Goal: Task Accomplishment & Management: Use online tool/utility

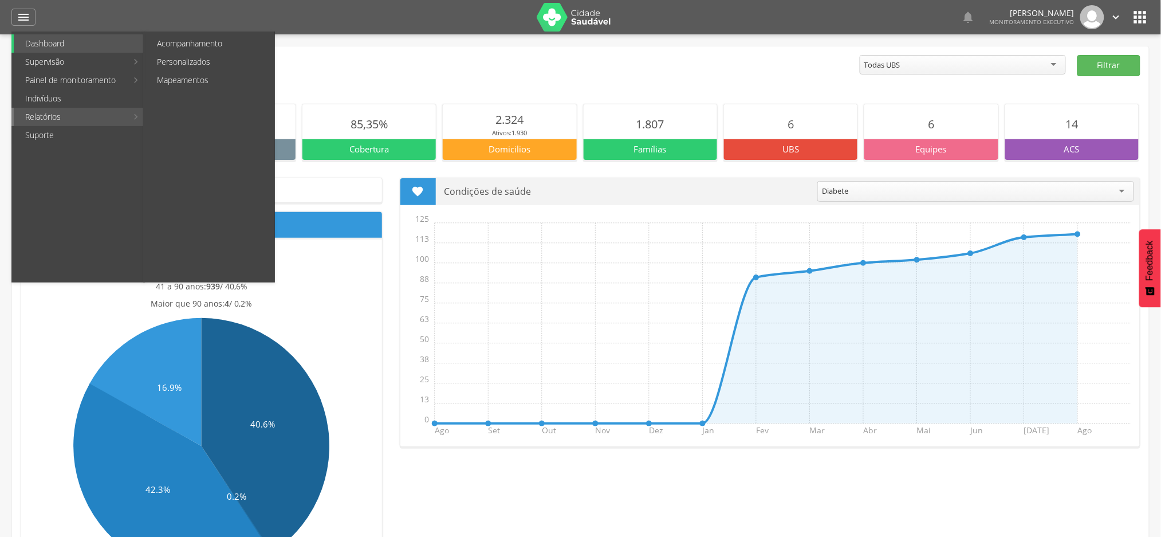
click at [50, 119] on link "Relatórios" at bounding box center [70, 117] width 113 height 18
click at [206, 62] on link "Personalizados" at bounding box center [210, 62] width 129 height 18
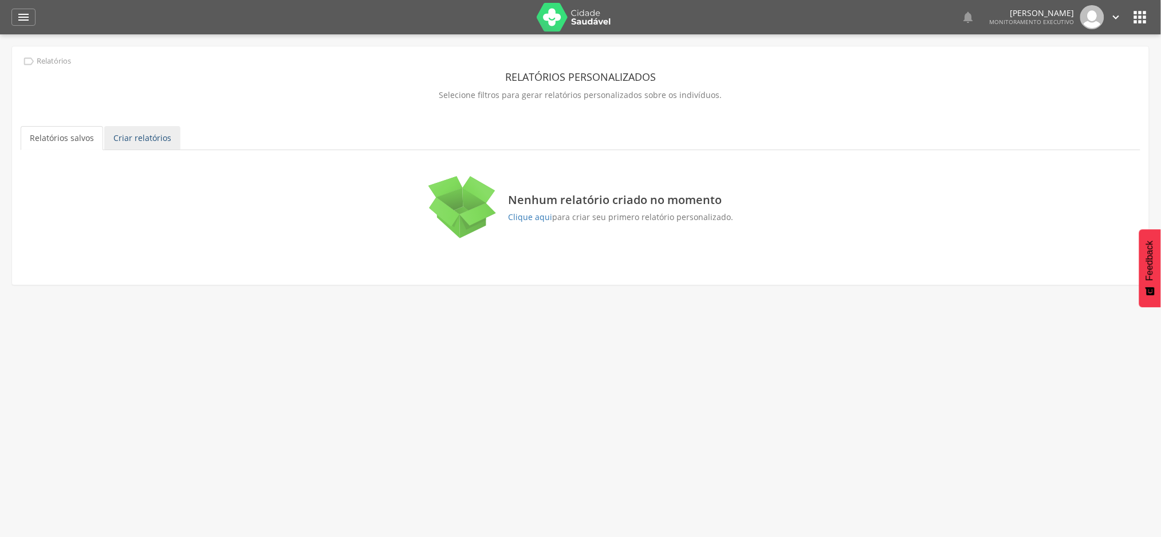
click at [140, 140] on link "Criar relatórios" at bounding box center [142, 138] width 76 height 24
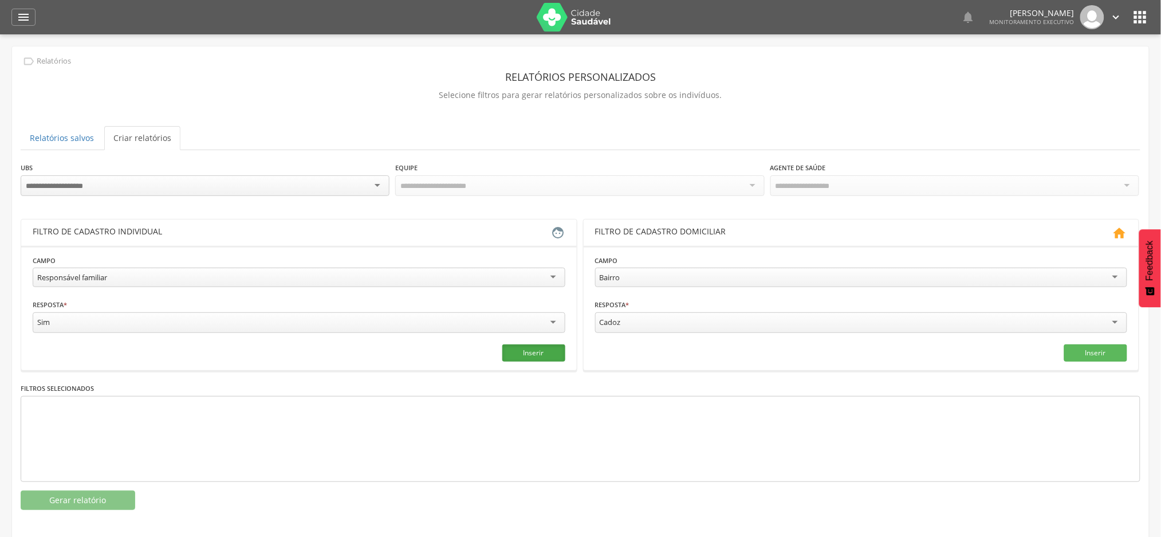
click at [532, 352] on button "Inserir" at bounding box center [534, 352] width 63 height 17
drag, startPoint x: 84, startPoint y: 496, endPoint x: 179, endPoint y: 493, distance: 95.2
click at [85, 496] on button "Gerar relatório" at bounding box center [78, 499] width 115 height 19
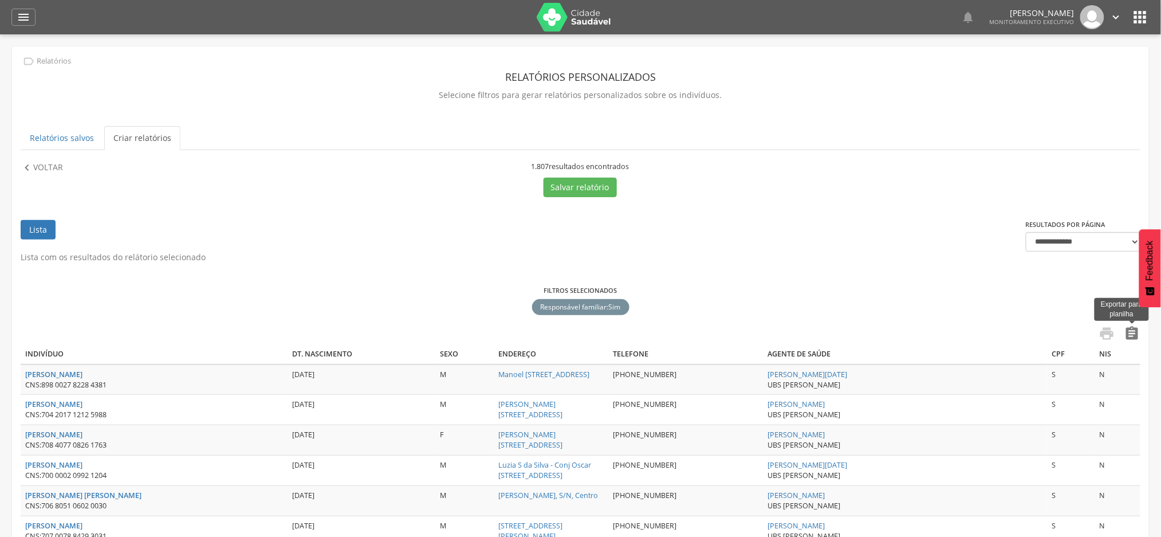
click at [1136, 335] on icon "" at bounding box center [1133, 333] width 16 height 16
click at [37, 168] on p "Voltar" at bounding box center [48, 168] width 30 height 13
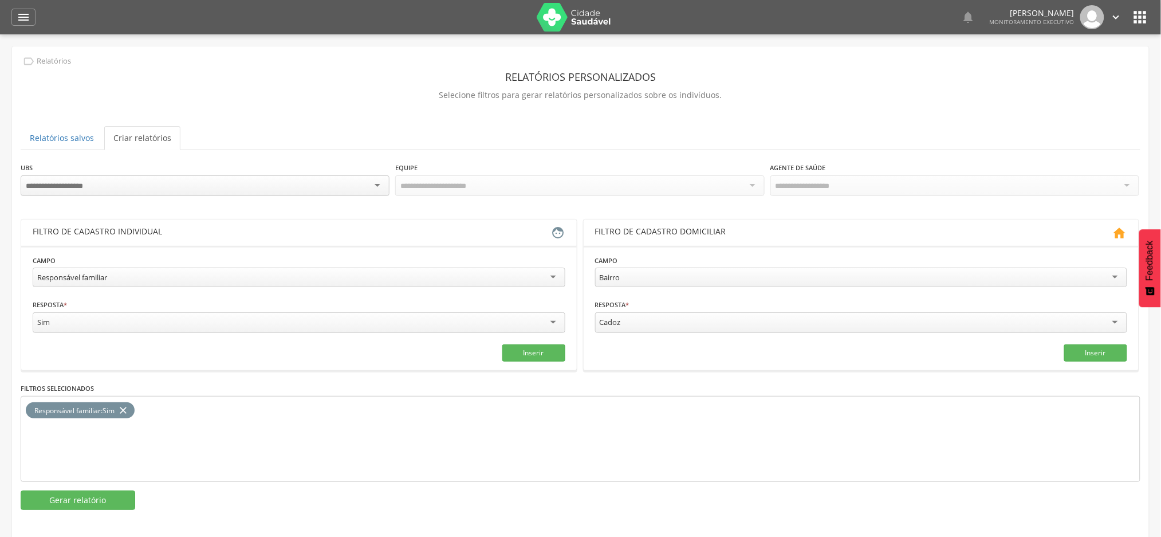
click at [540, 318] on div "Sim" at bounding box center [299, 322] width 533 height 21
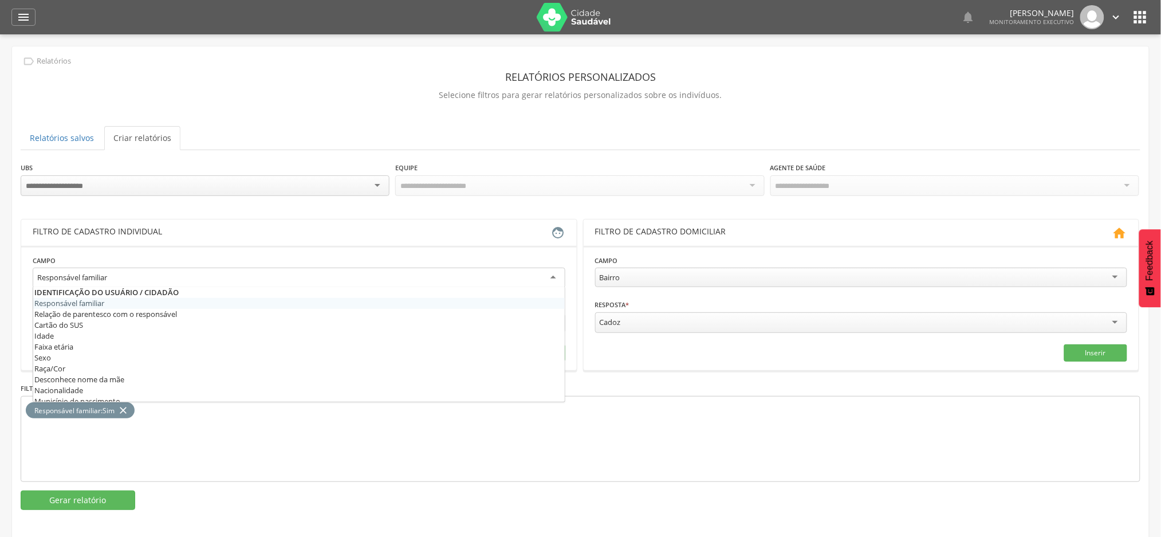
click at [519, 280] on div "Responsável familiar" at bounding box center [299, 278] width 533 height 21
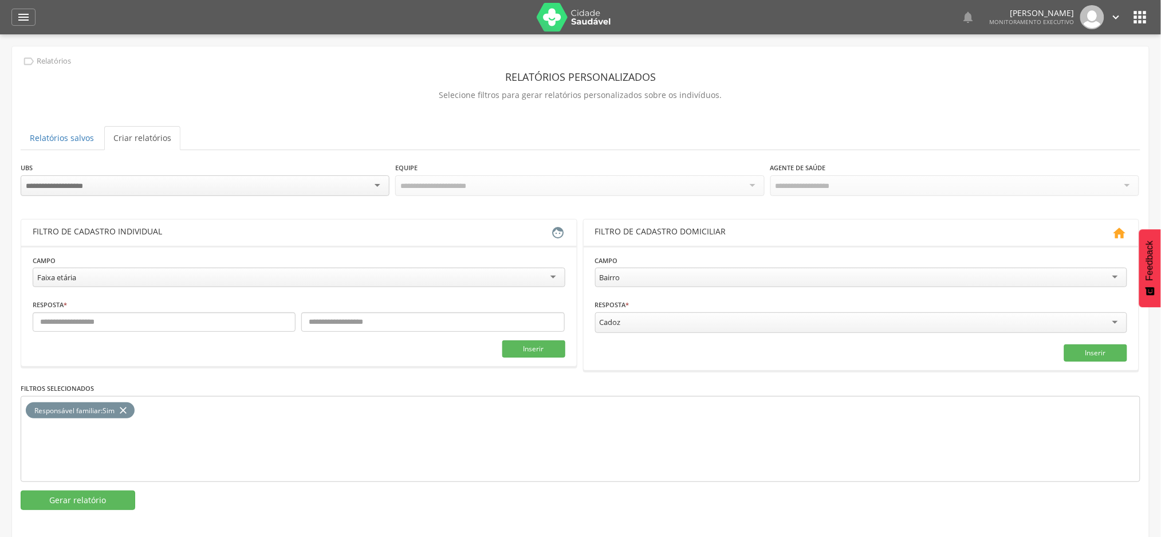
click at [129, 412] on icon "close" at bounding box center [122, 410] width 11 height 17
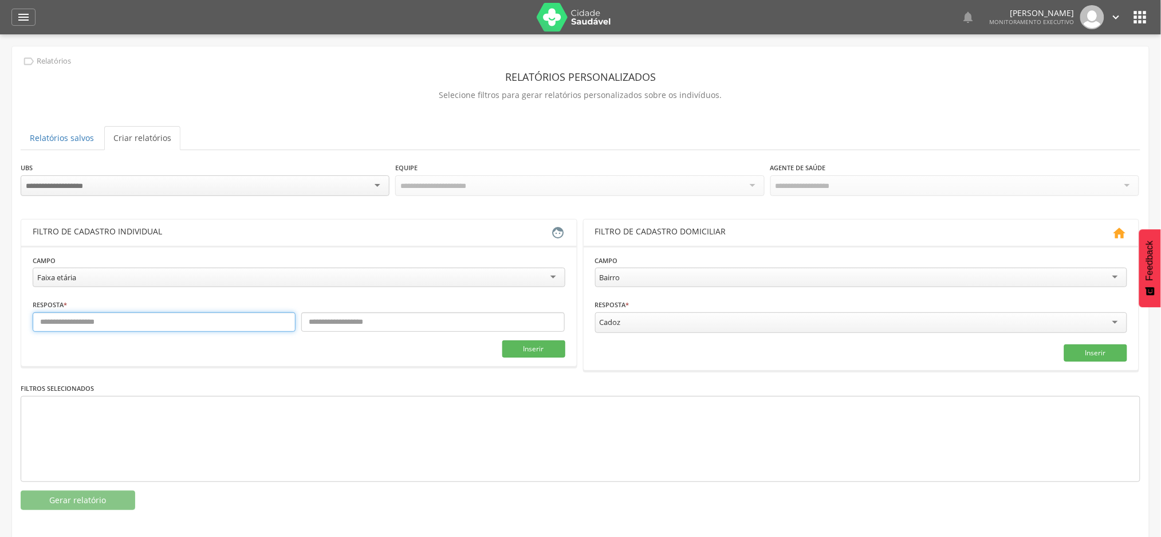
click at [231, 317] on input "text" at bounding box center [164, 321] width 263 height 19
click at [409, 324] on input "text" at bounding box center [432, 321] width 263 height 19
type input "***"
click at [538, 343] on button "Inserir" at bounding box center [534, 348] width 63 height 17
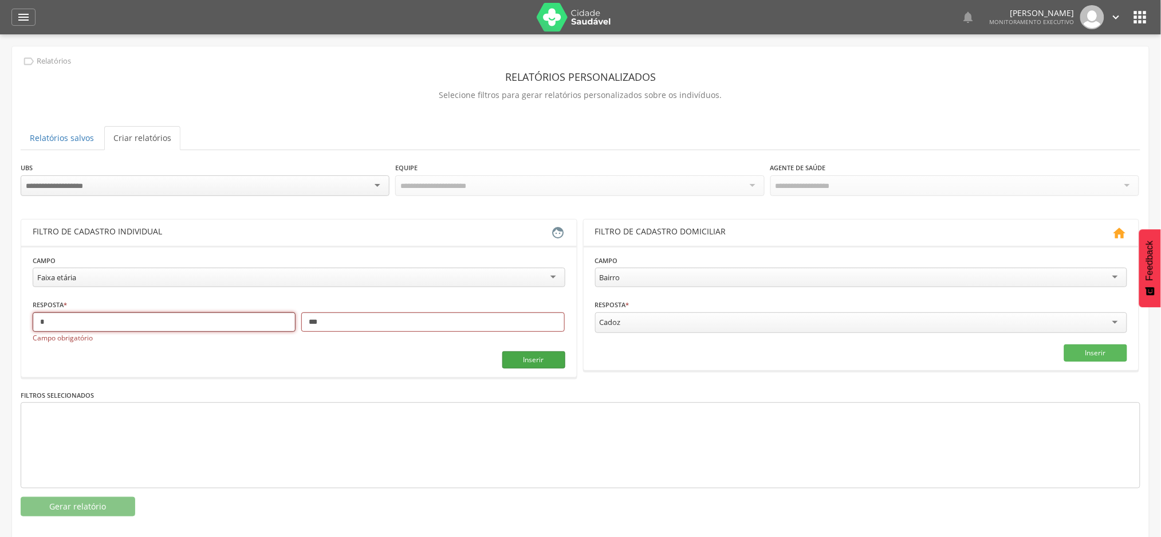
type input "*"
click at [551, 363] on button "Inserir" at bounding box center [534, 359] width 63 height 17
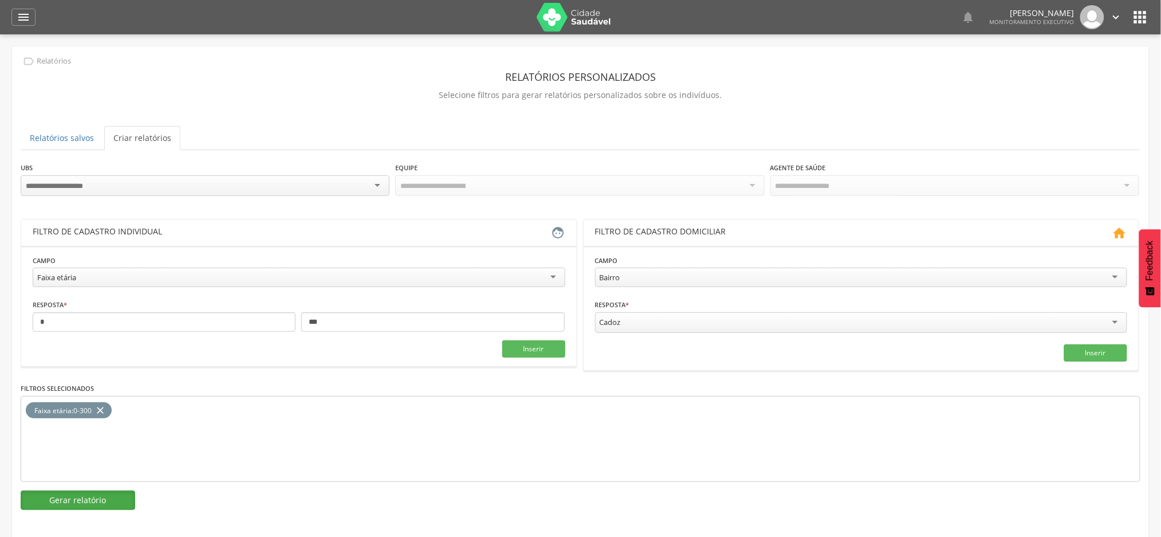
click at [117, 501] on button "Gerar relatório" at bounding box center [78, 499] width 115 height 19
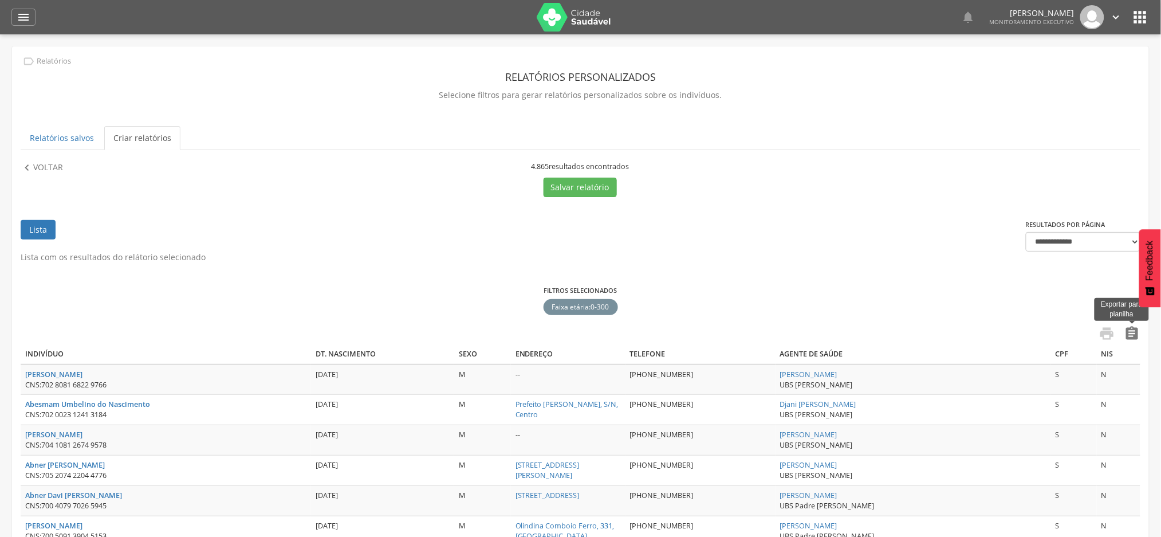
click at [1133, 339] on icon "" at bounding box center [1133, 333] width 16 height 16
